Goal: Task Accomplishment & Management: Use online tool/utility

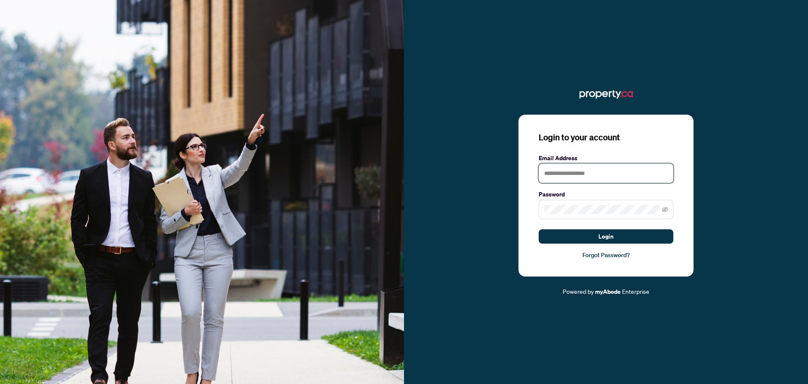
click at [568, 171] on input "text" at bounding box center [606, 172] width 135 height 19
type input "**********"
click at [539, 229] on button "Login" at bounding box center [606, 236] width 135 height 14
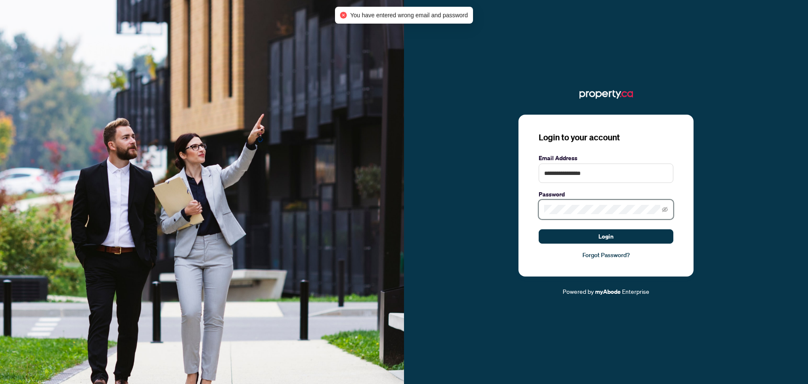
click at [442, 205] on div "**********" at bounding box center [606, 192] width 404 height 208
click at [539, 229] on button "Login" at bounding box center [606, 236] width 135 height 14
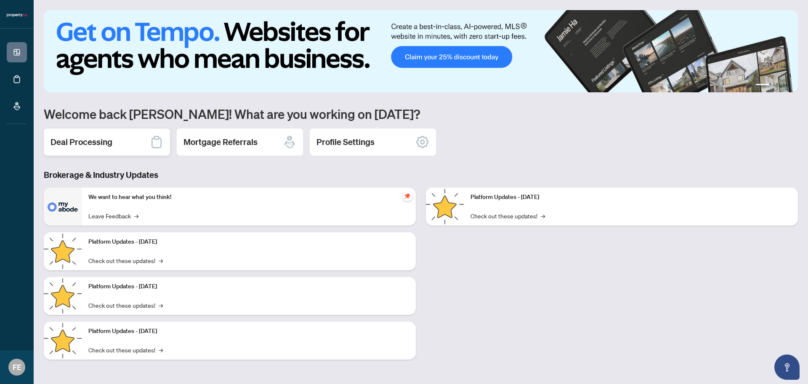
click at [100, 143] on h2 "Deal Processing" at bounding box center [82, 142] width 62 height 12
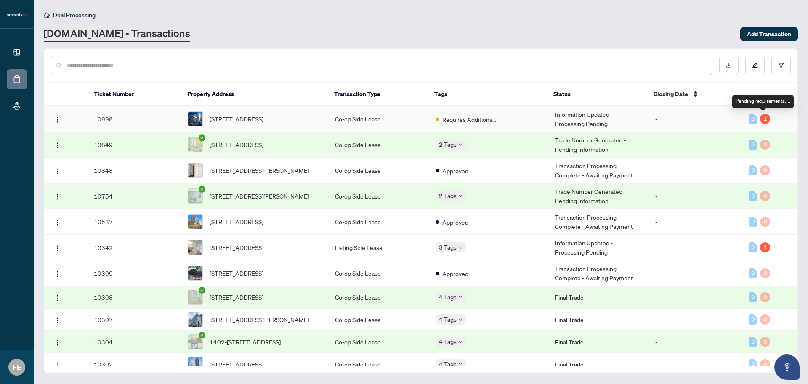
click at [763, 120] on div "1" at bounding box center [765, 119] width 10 height 10
click at [264, 117] on span "[STREET_ADDRESS]" at bounding box center [237, 118] width 54 height 9
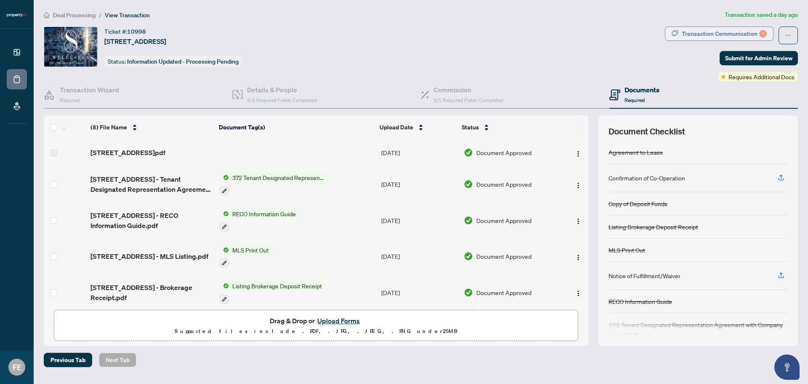
click at [722, 29] on div "Transaction Communication 1" at bounding box center [724, 33] width 85 height 13
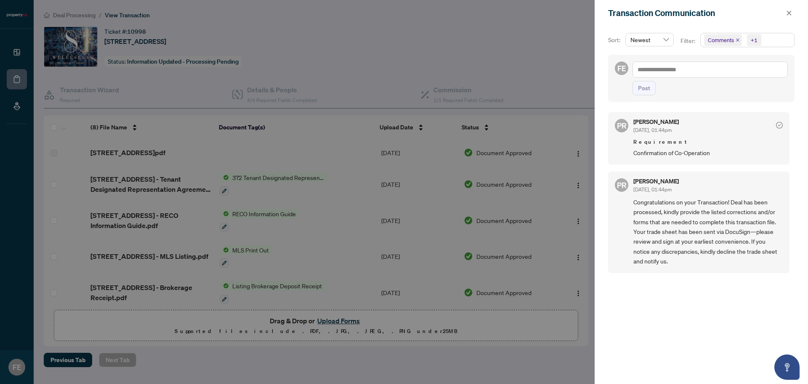
click at [382, 202] on div at bounding box center [404, 192] width 808 height 384
click at [792, 11] on icon "close" at bounding box center [789, 13] width 6 height 6
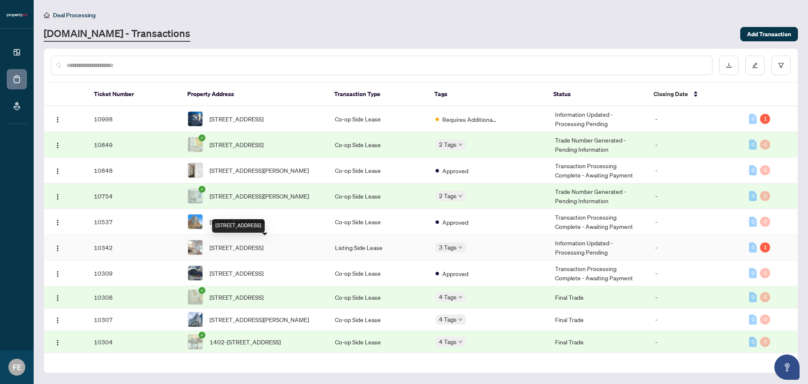
click at [254, 244] on span "[STREET_ADDRESS]" at bounding box center [237, 247] width 54 height 9
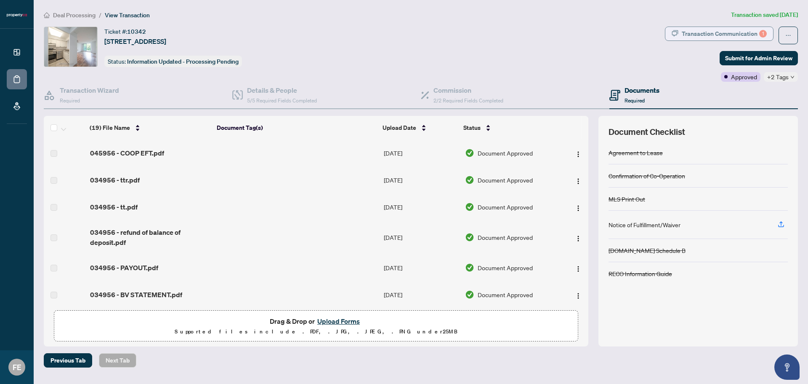
click at [727, 34] on div "Transaction Communication 1" at bounding box center [724, 33] width 85 height 13
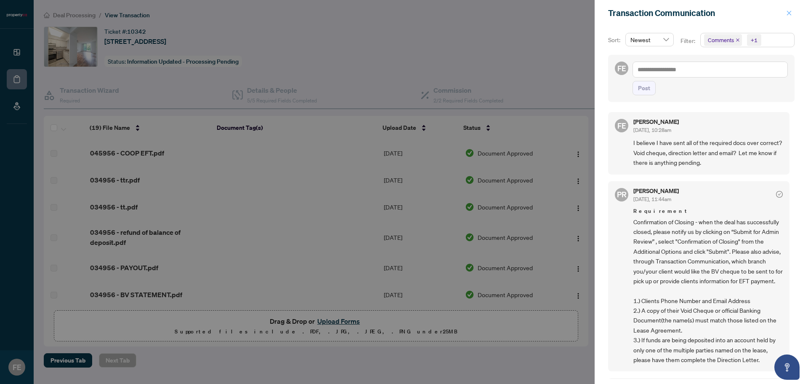
click at [789, 13] on icon "close" at bounding box center [789, 13] width 6 height 6
